Goal: Task Accomplishment & Management: Complete application form

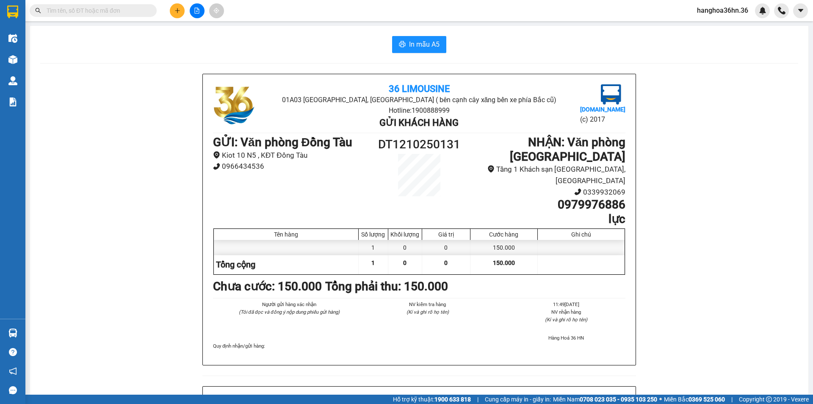
click at [176, 11] on icon "plus" at bounding box center [177, 11] width 6 height 6
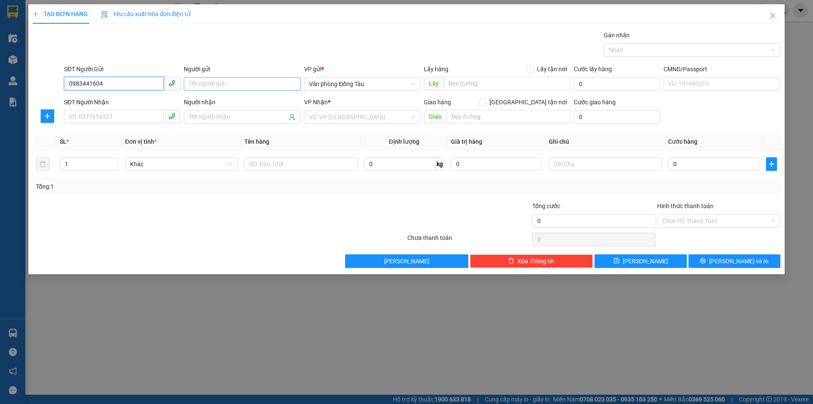
type input "0983441604"
click at [232, 79] on input "Người gửi" at bounding box center [242, 84] width 116 height 14
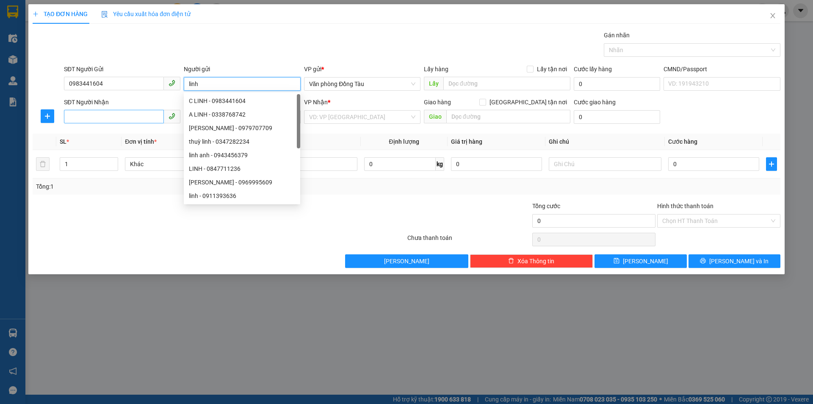
type input "linh"
click at [103, 114] on input "SĐT Người Nhận" at bounding box center [114, 117] width 100 height 14
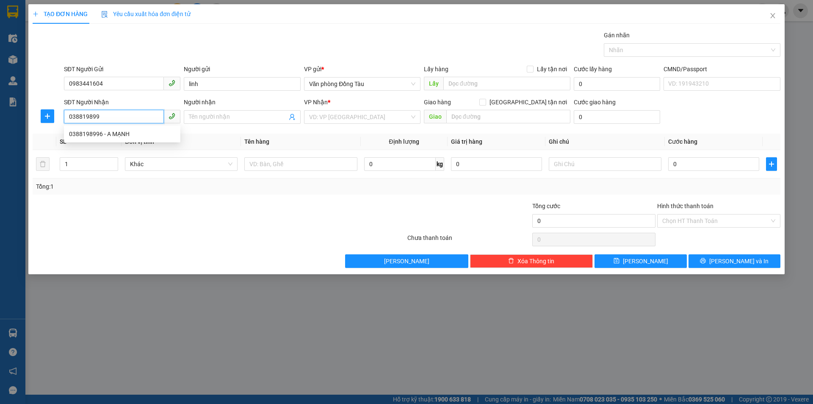
type input "0388198996"
click at [116, 130] on div "0388198996 - A MẠNH" at bounding box center [122, 133] width 106 height 9
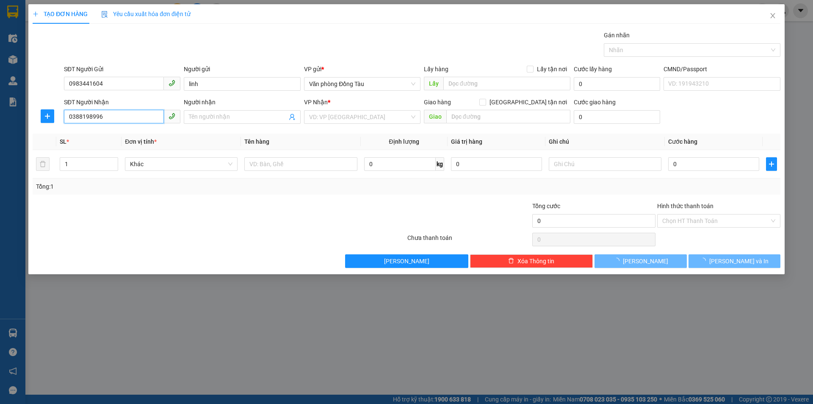
type input "A MẠNH"
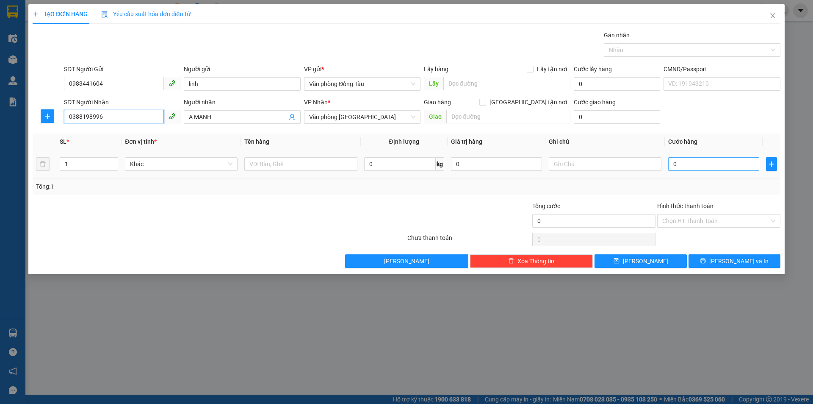
type input "0388198996"
click at [690, 166] on input "0" at bounding box center [713, 164] width 91 height 14
type input "3"
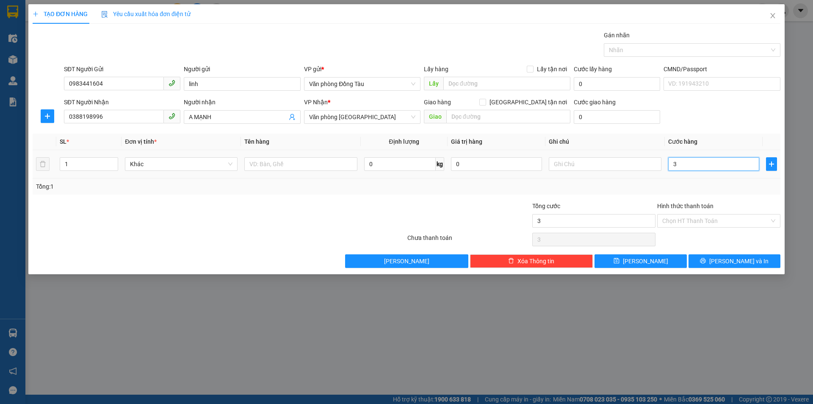
type input "30"
type input "300"
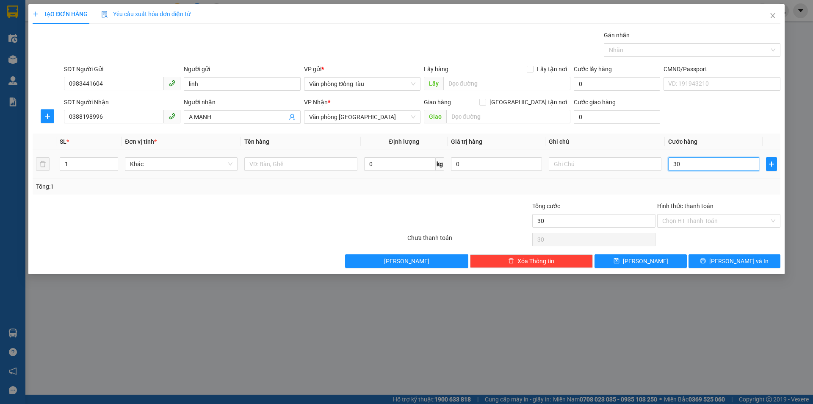
type input "300"
type input "3.000"
type input "30.000"
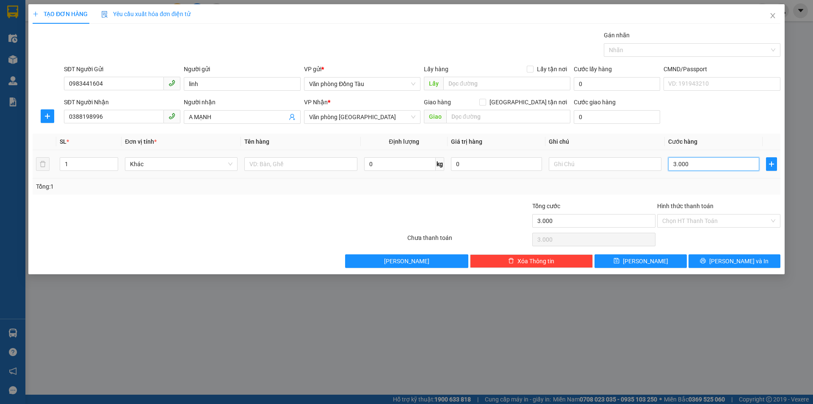
type input "30.000"
click at [735, 261] on span "[PERSON_NAME] và In" at bounding box center [738, 260] width 59 height 9
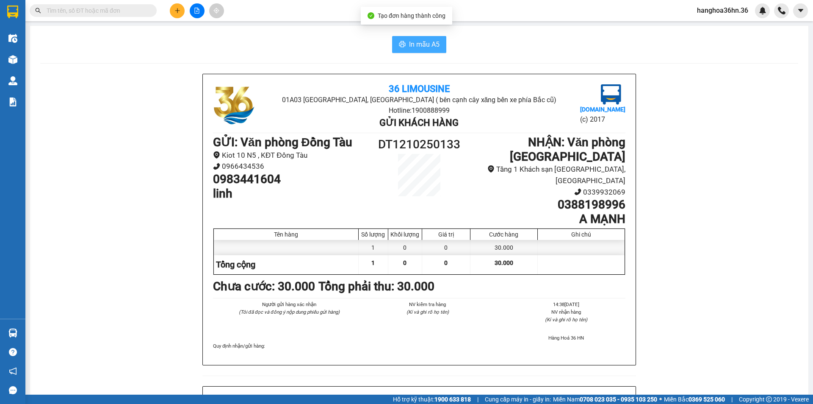
click at [422, 47] on span "In mẫu A5" at bounding box center [424, 44] width 30 height 11
